Goal: Task Accomplishment & Management: Manage account settings

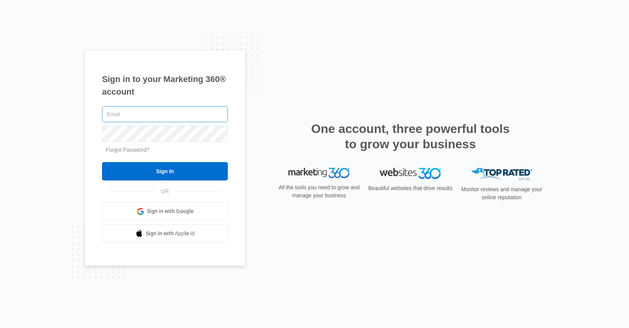
click at [153, 117] on input "text" at bounding box center [165, 114] width 126 height 16
type input "[PERSON_NAME][EMAIL_ADDRESS][PERSON_NAME][DOMAIN_NAME]"
click at [102, 162] on input "Sign In" at bounding box center [165, 171] width 126 height 18
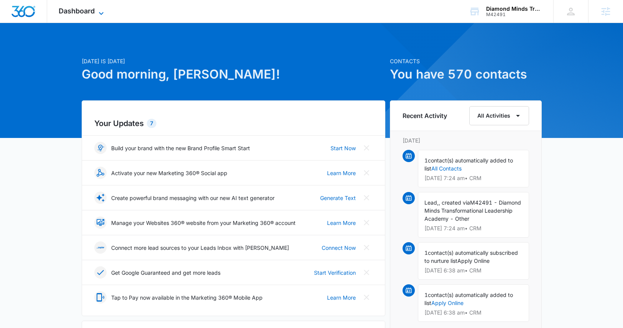
click at [101, 11] on icon at bounding box center [101, 13] width 9 height 9
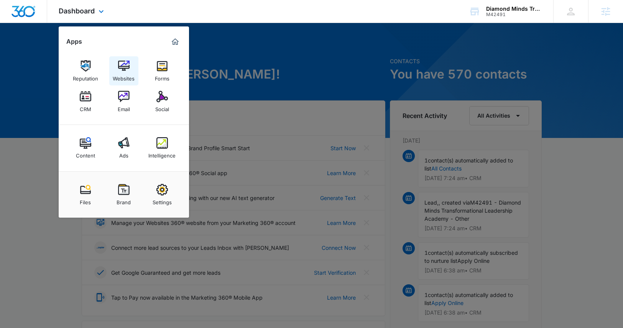
click at [124, 69] on img at bounding box center [123, 65] width 11 height 11
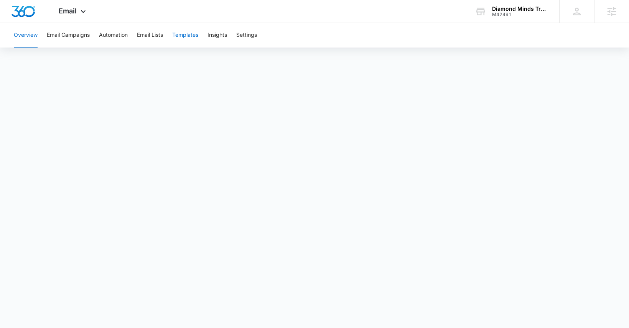
click at [181, 37] on button "Templates" at bounding box center [185, 35] width 26 height 25
click at [79, 14] on icon at bounding box center [83, 13] width 9 height 9
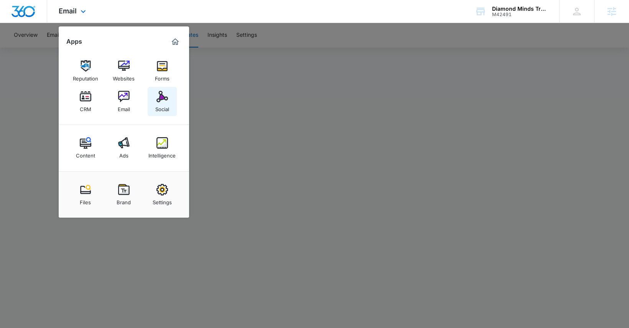
click at [159, 97] on img at bounding box center [161, 96] width 11 height 11
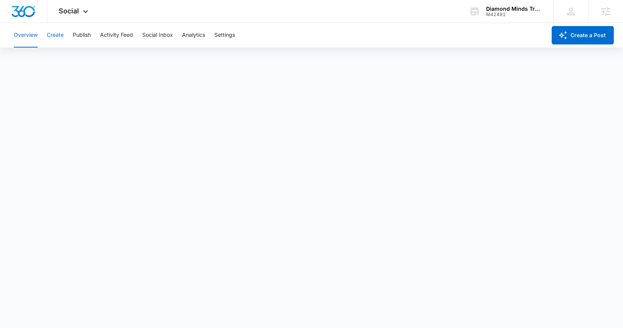
click at [59, 37] on button "Create" at bounding box center [55, 35] width 17 height 25
click at [81, 58] on button "Approvals" at bounding box center [75, 58] width 26 height 21
